Goal: Task Accomplishment & Management: Manage account settings

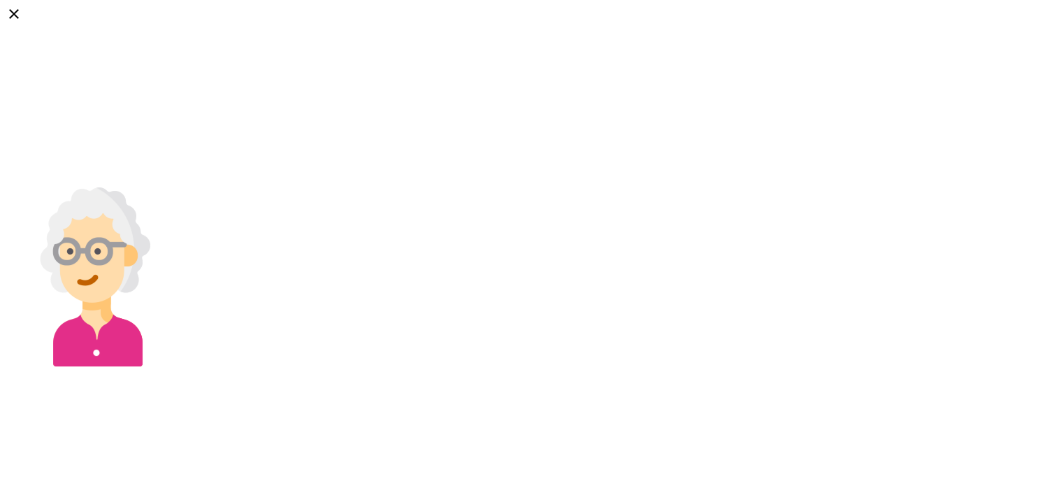
select select "*"
click at [185, 187] on img at bounding box center [95, 276] width 179 height 179
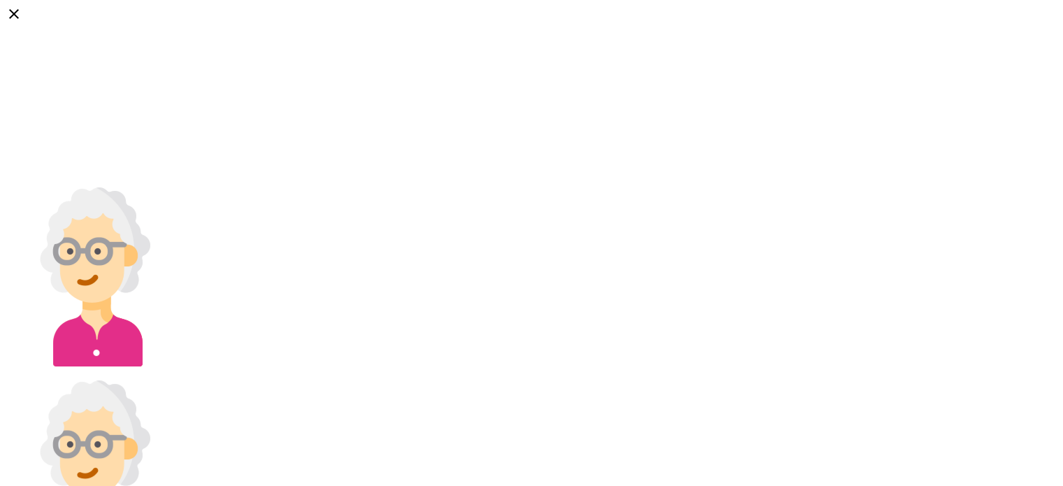
type textarea "**********"
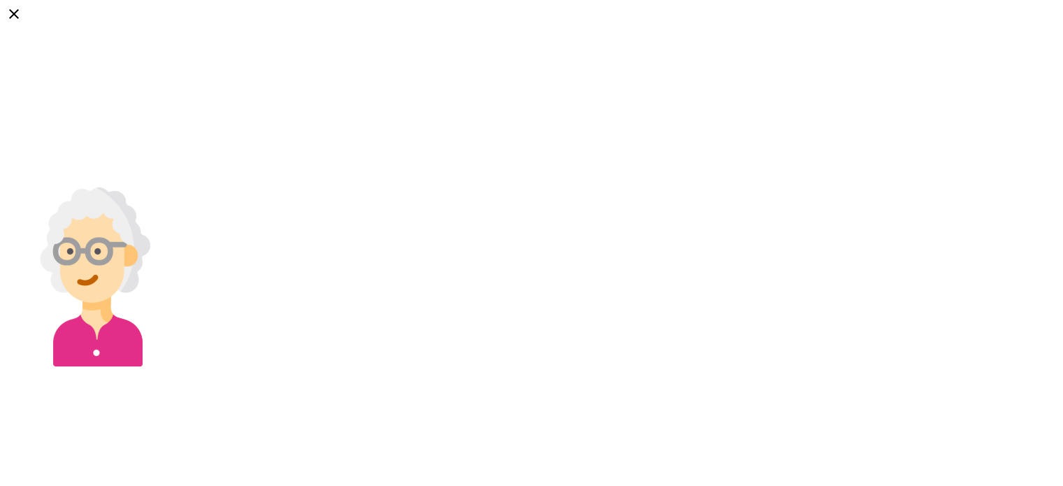
select select "*"
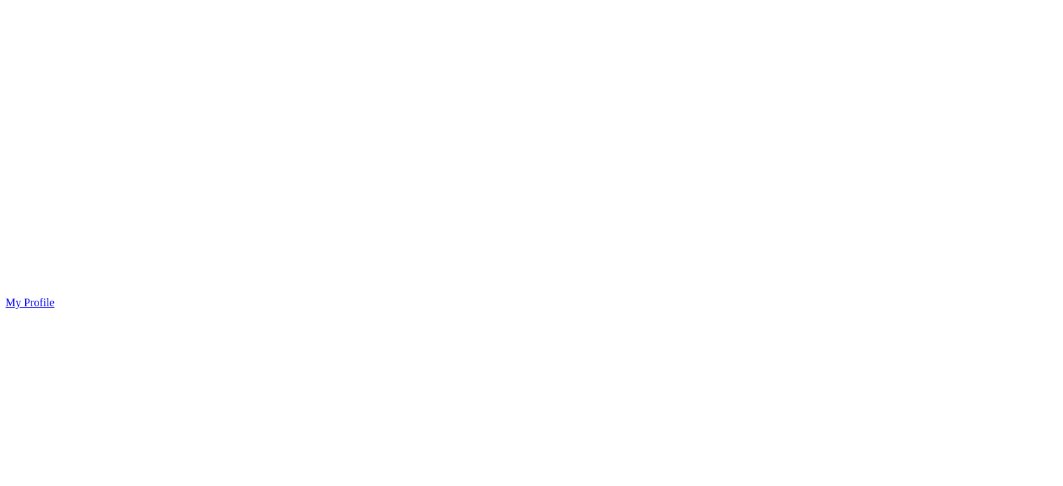
scroll to position [1157, 0]
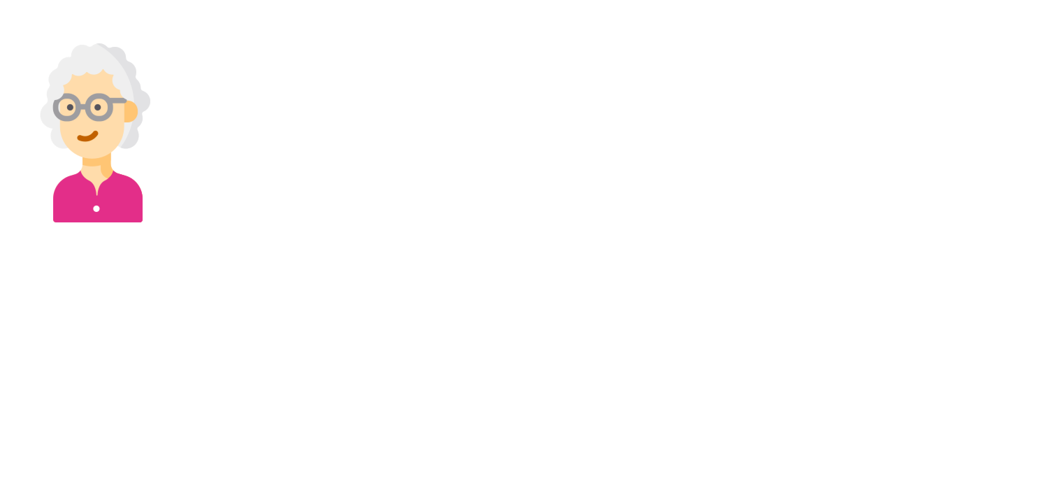
scroll to position [0, 0]
